Goal: Transaction & Acquisition: Purchase product/service

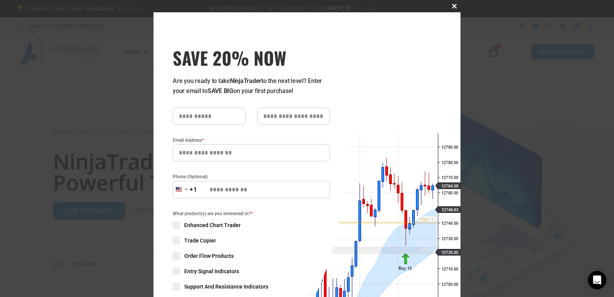
click at [452, 7] on span "SAVE 20% NOW popup" at bounding box center [454, 6] width 12 height 5
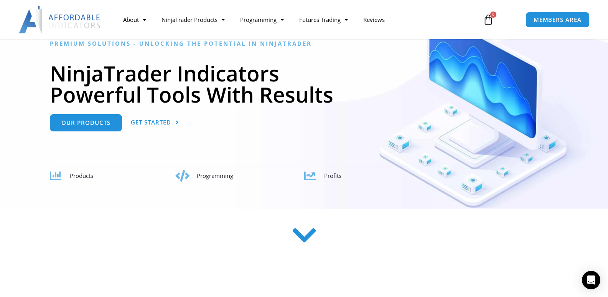
scroll to position [77, 0]
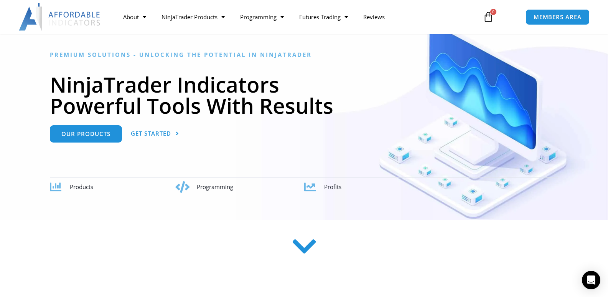
click at [284, 110] on h1 "NinjaTrader Indicators Powerful Tools With Results" at bounding box center [304, 95] width 509 height 42
click at [86, 135] on link "Our Products" at bounding box center [86, 130] width 72 height 17
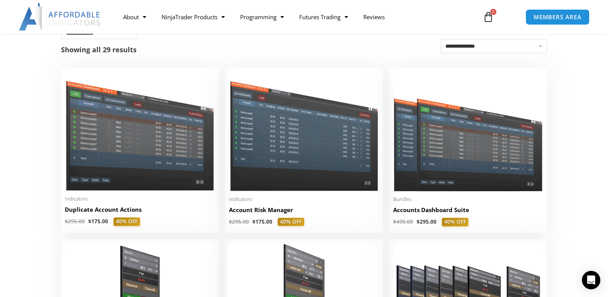
scroll to position [154, 0]
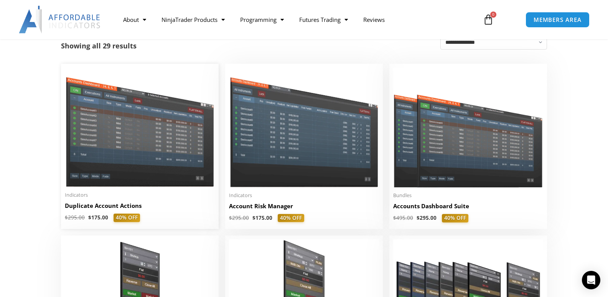
click at [167, 124] on img at bounding box center [140, 127] width 150 height 119
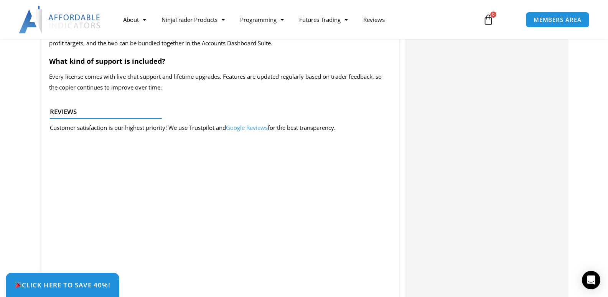
scroll to position [1535, 0]
